Goal: Find specific page/section: Find specific page/section

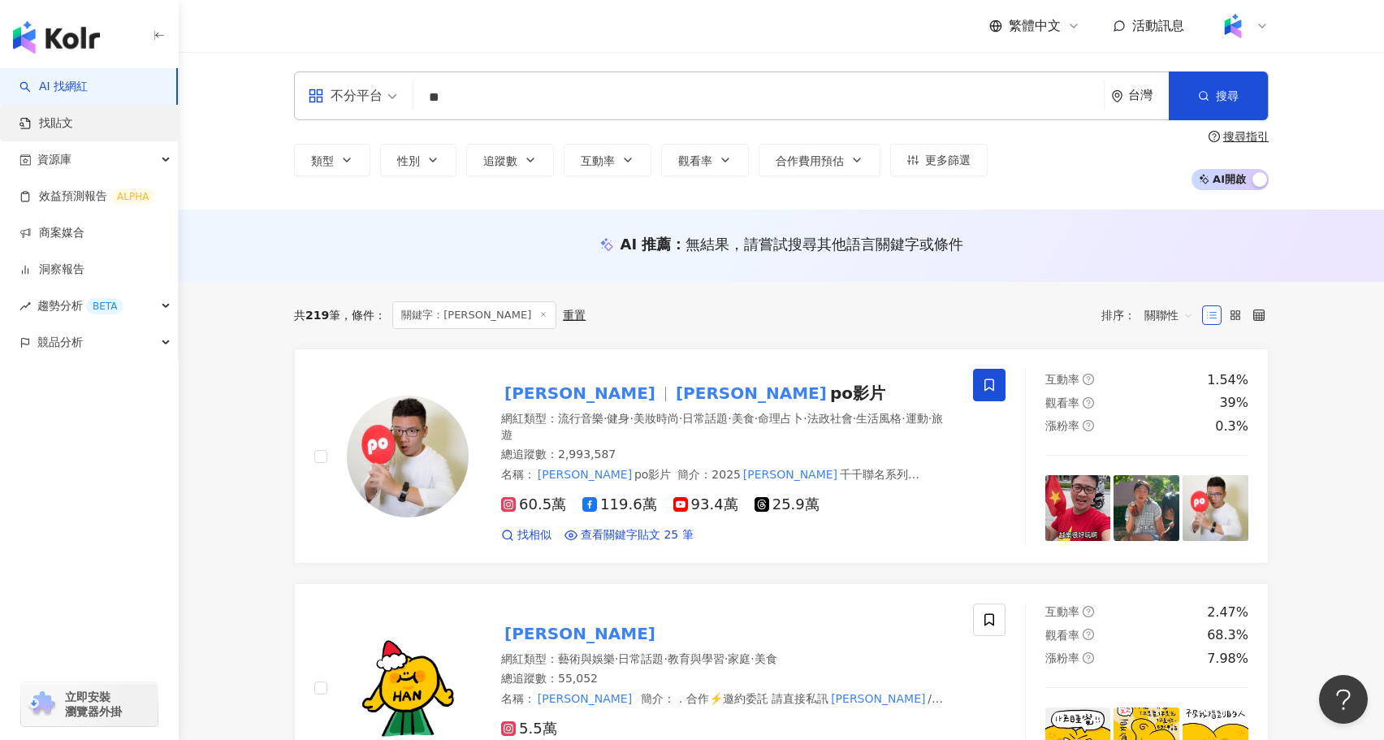
click at [73, 123] on link "找貼文" at bounding box center [46, 123] width 54 height 16
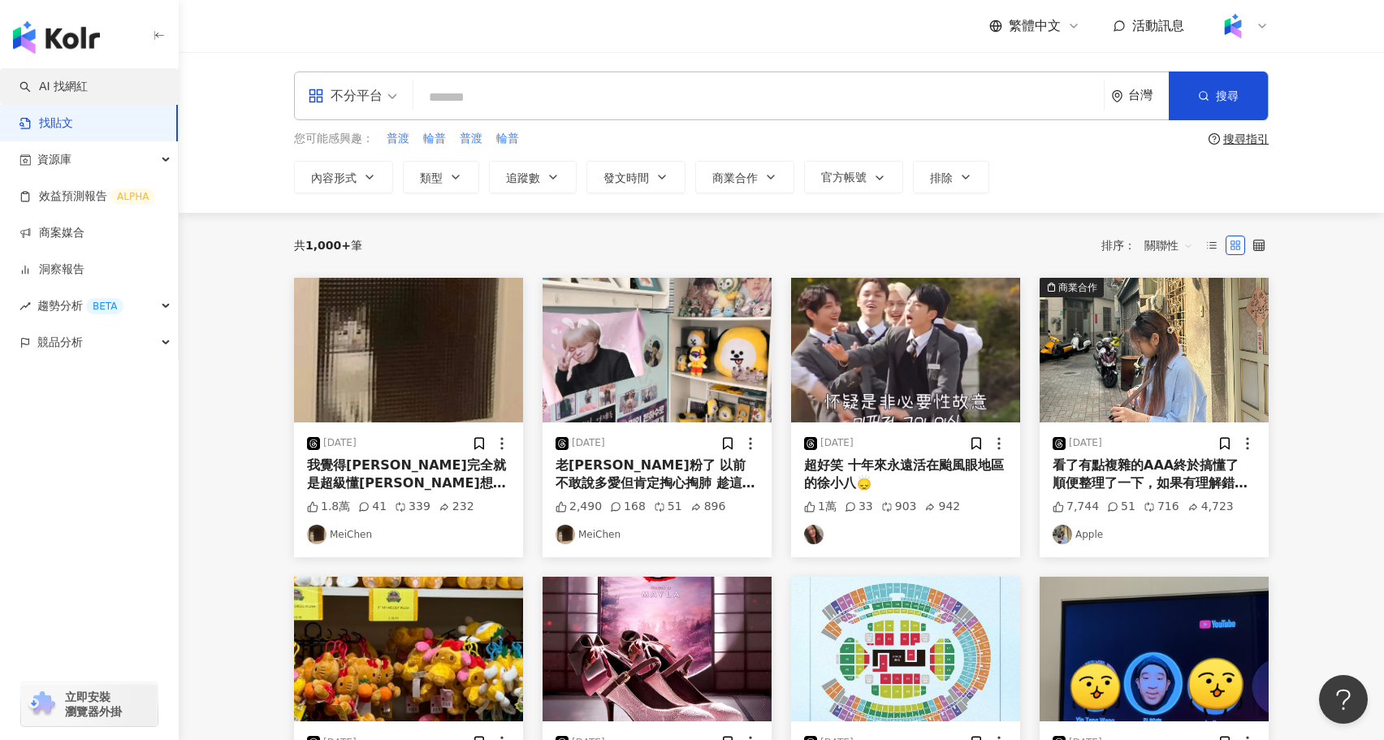
click at [72, 91] on link "AI 找網紅" at bounding box center [53, 87] width 68 height 16
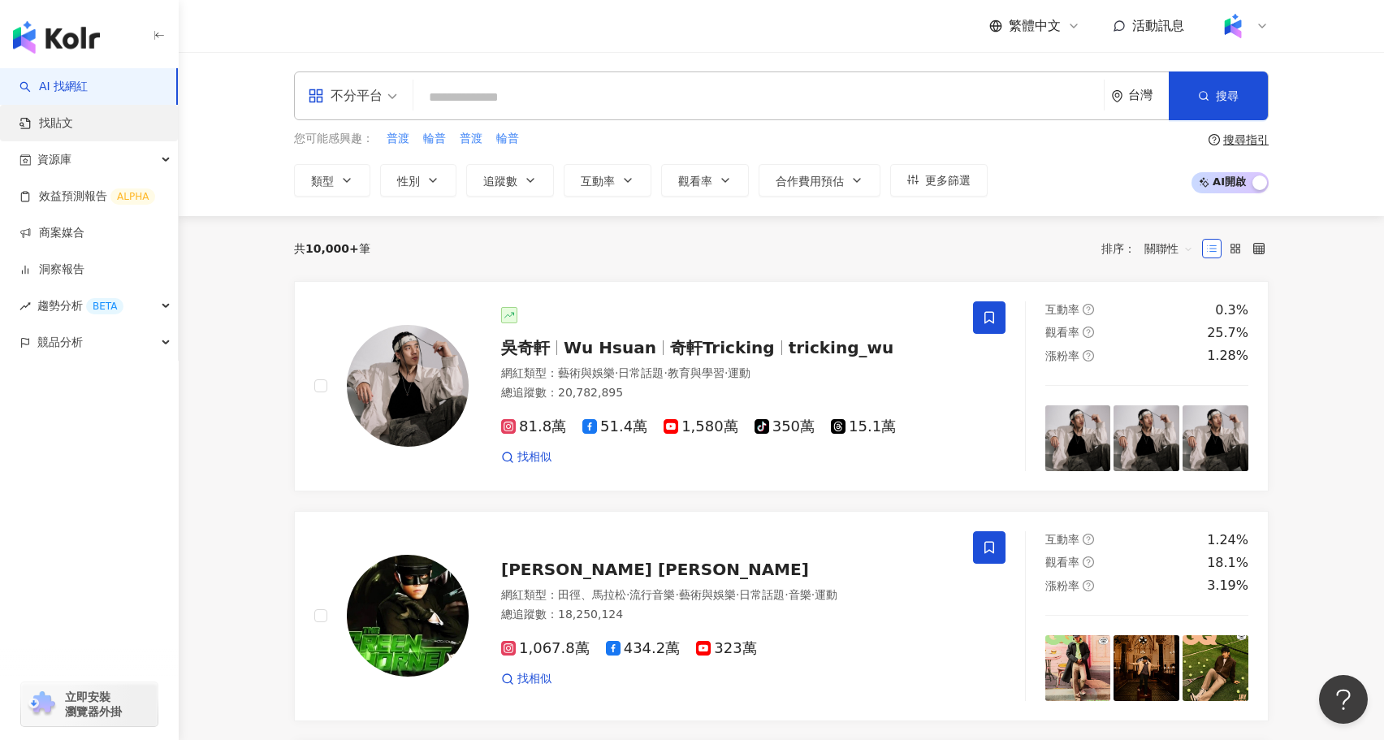
click at [73, 124] on link "找貼文" at bounding box center [46, 123] width 54 height 16
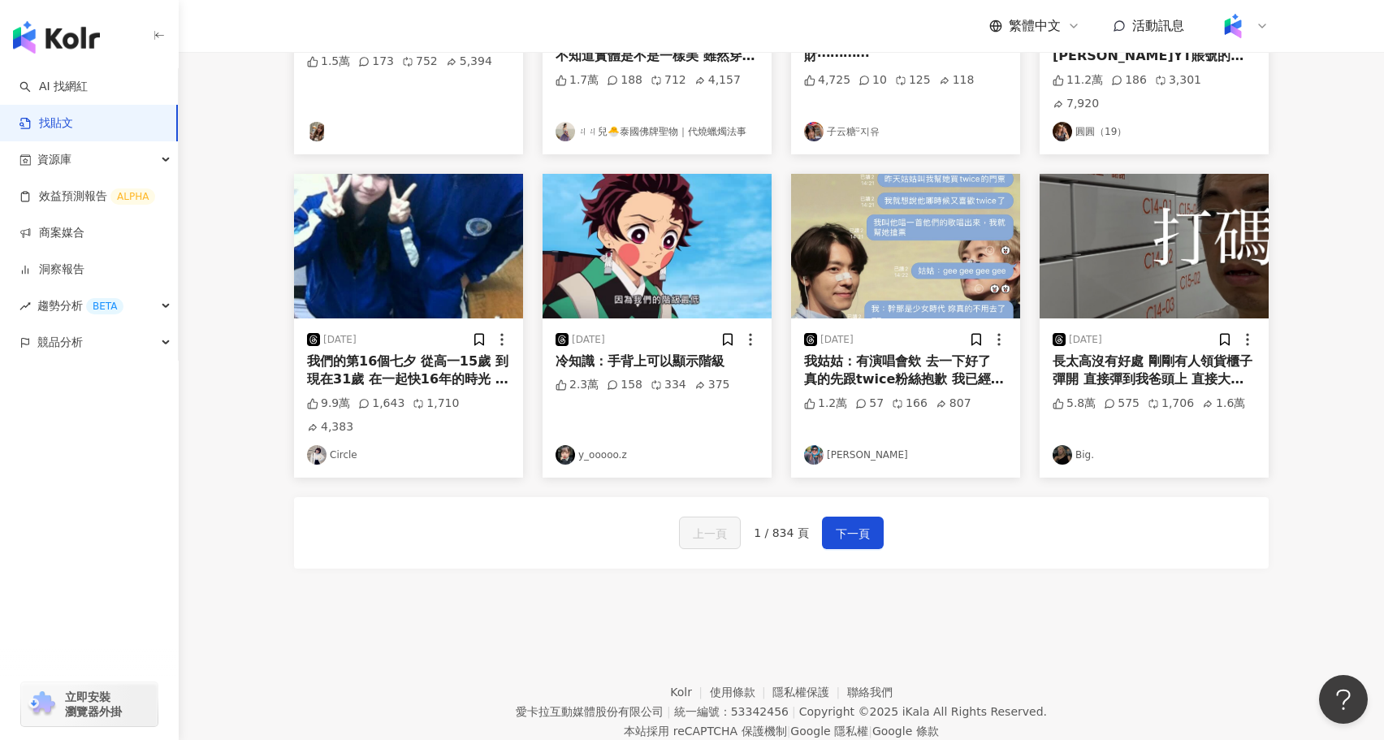
scroll to position [727, 0]
click at [73, 132] on link "找貼文" at bounding box center [46, 123] width 54 height 16
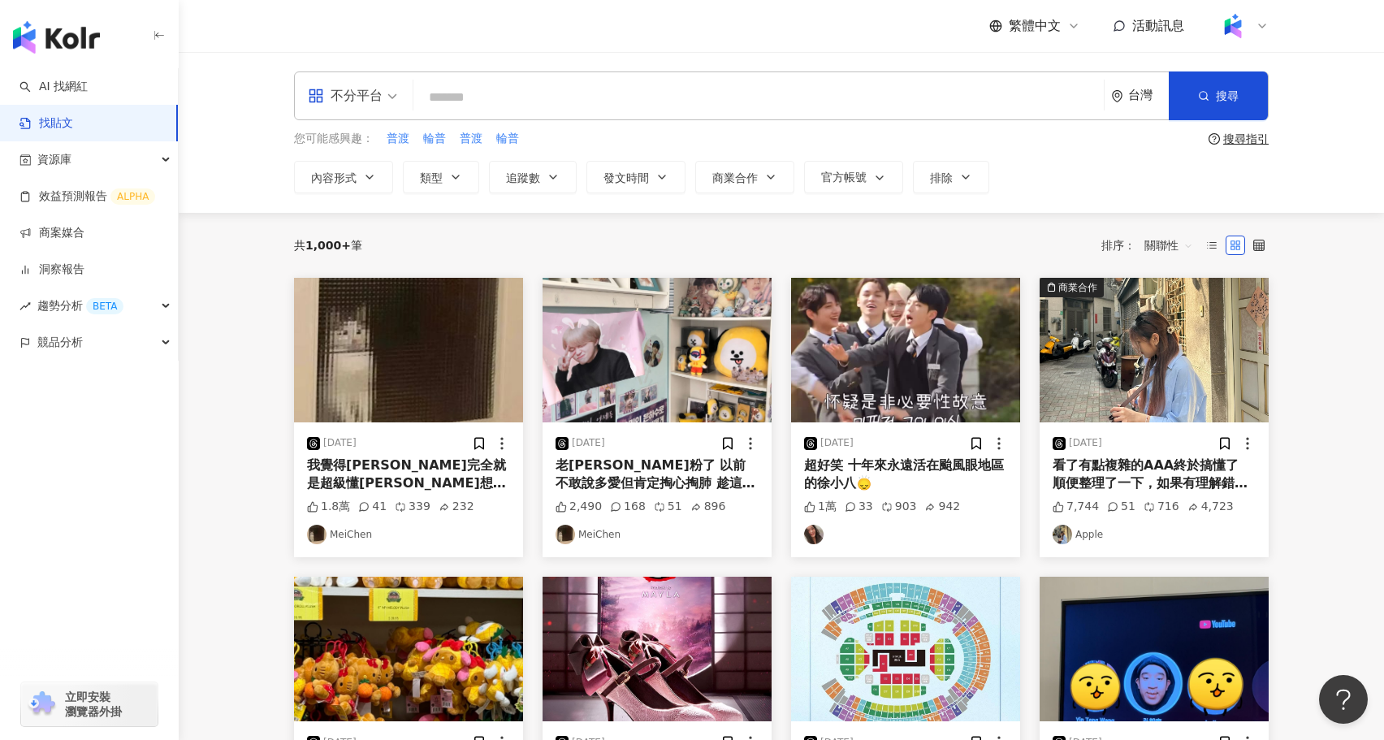
click at [526, 106] on input "search" at bounding box center [758, 97] width 677 height 35
type input "*********"
